Goal: Information Seeking & Learning: Learn about a topic

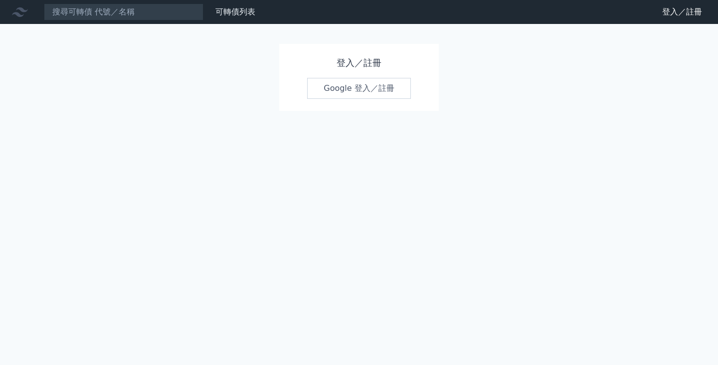
click at [383, 87] on link "Google 登入／註冊" at bounding box center [359, 88] width 104 height 21
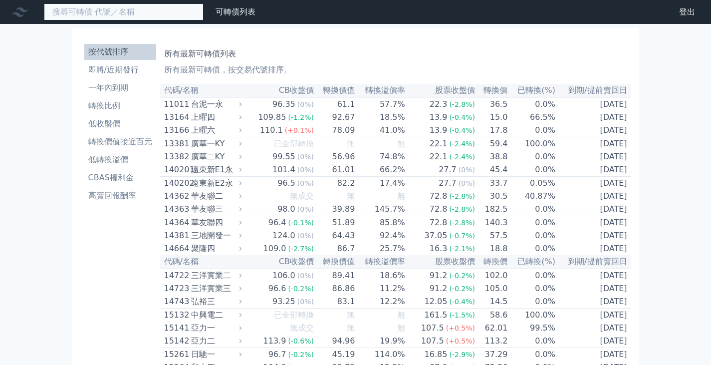
click at [133, 13] on input at bounding box center [124, 11] width 160 height 17
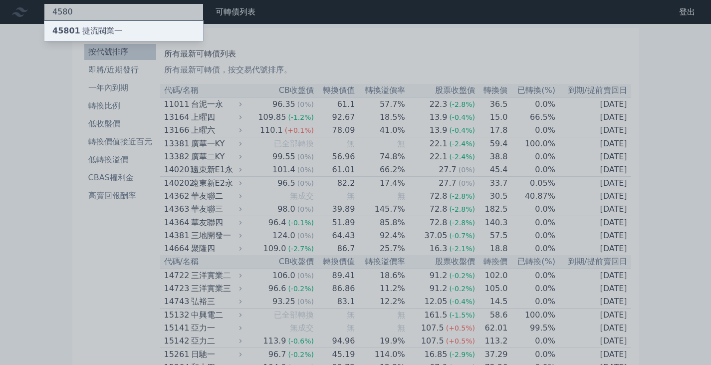
type input "4580"
click at [102, 29] on div "45801 捷流閥業一" at bounding box center [87, 31] width 70 height 12
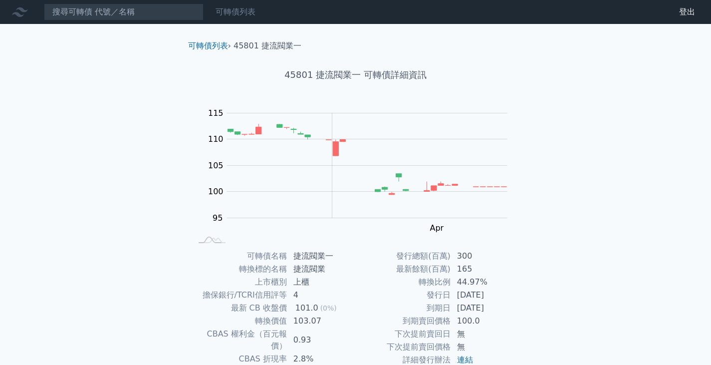
click at [241, 16] on link "可轉債列表" at bounding box center [235, 11] width 40 height 9
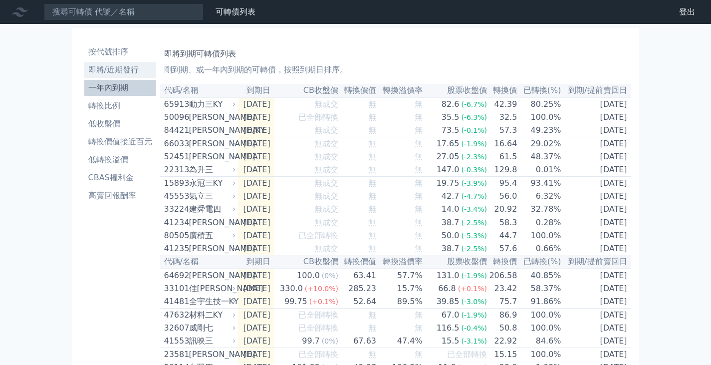
click at [122, 71] on li "即將/近期發行" at bounding box center [120, 70] width 72 height 12
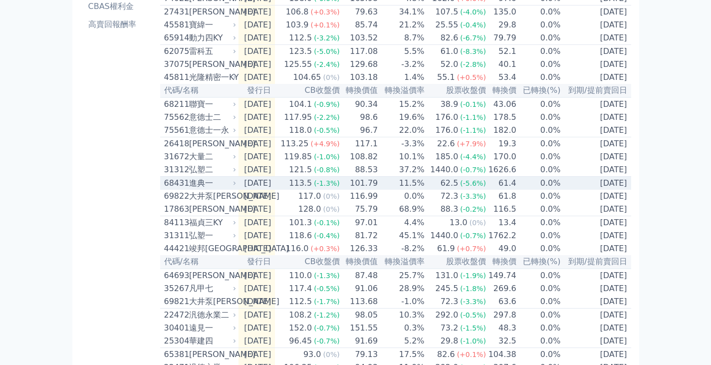
scroll to position [199, 0]
